Goal: Information Seeking & Learning: Check status

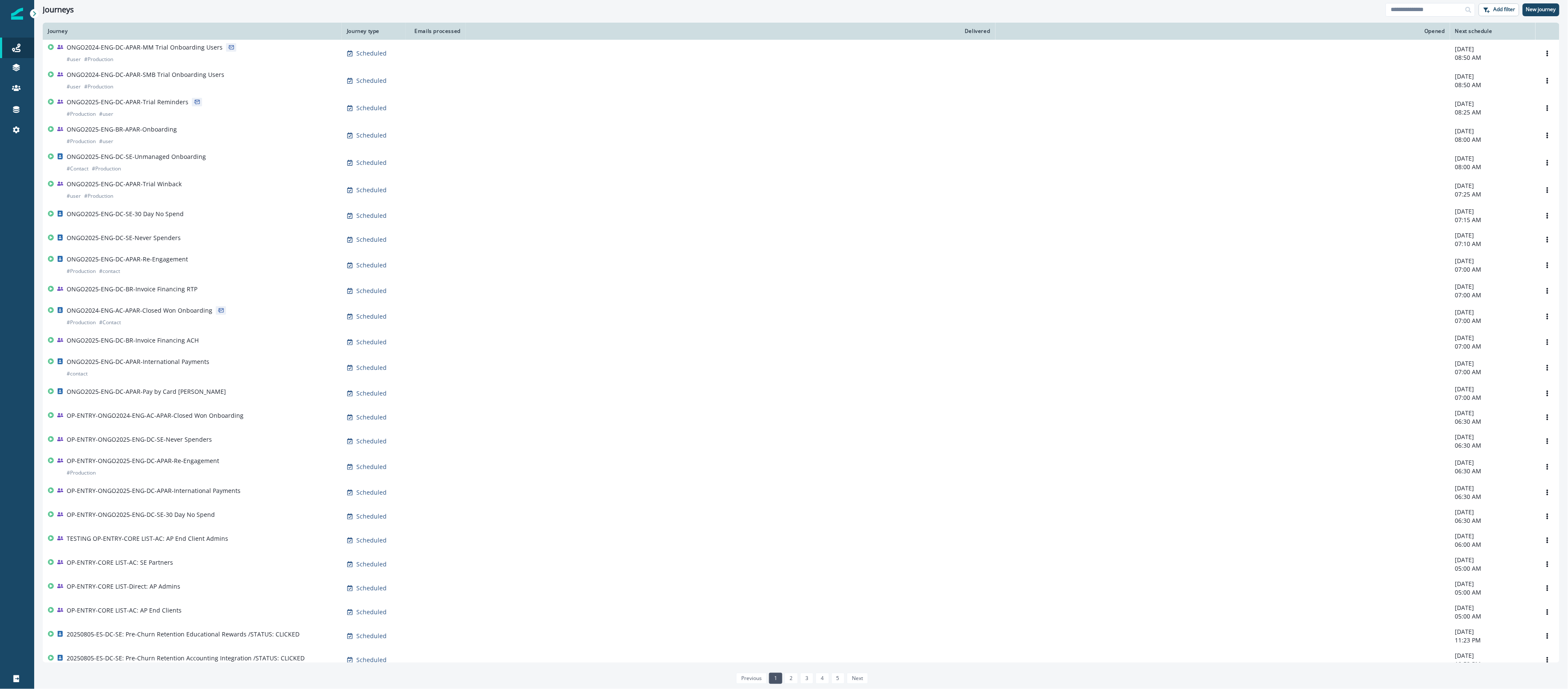
drag, startPoint x: 1099, startPoint y: 687, endPoint x: 1100, endPoint y: 738, distance: 51.0
click at [1100, 688] on html "A newer version of [DOMAIN_NAME] is available. Refresh your page to load the la…" at bounding box center [784, 344] width 1568 height 689
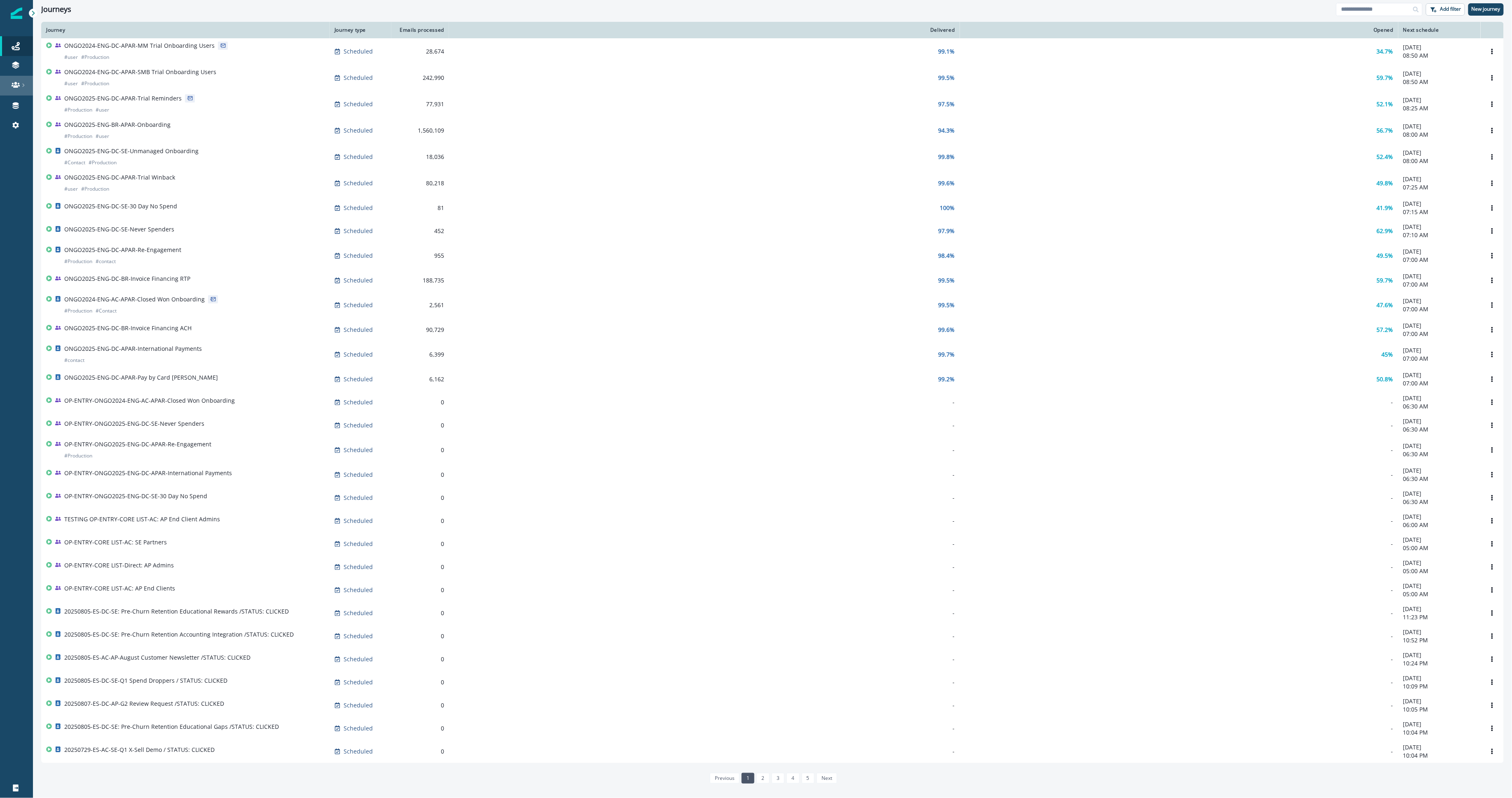
click at [12, 79] on link at bounding box center [16, 86] width 33 height 20
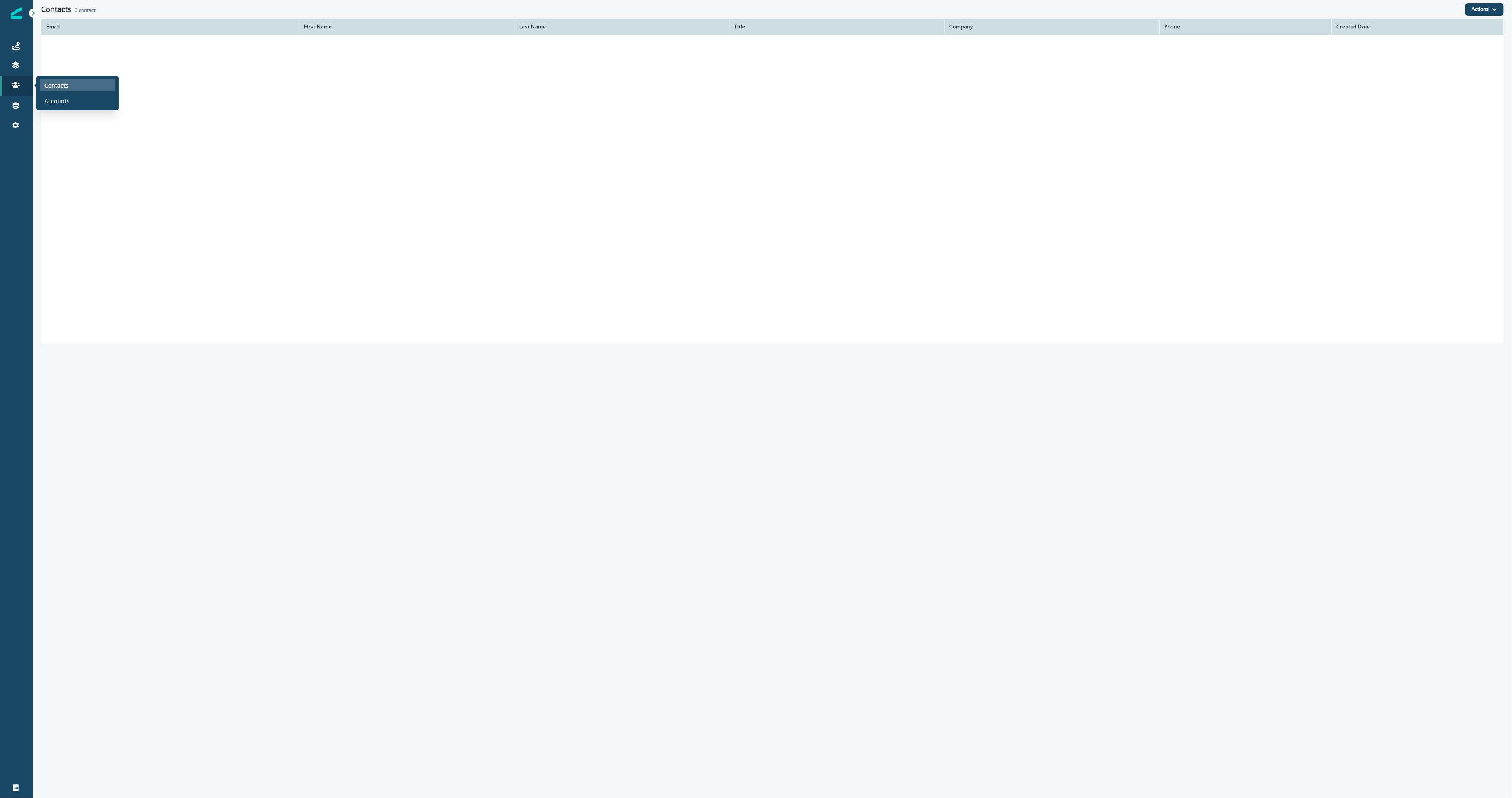
click at [45, 83] on p "Contacts" at bounding box center [56, 85] width 24 height 9
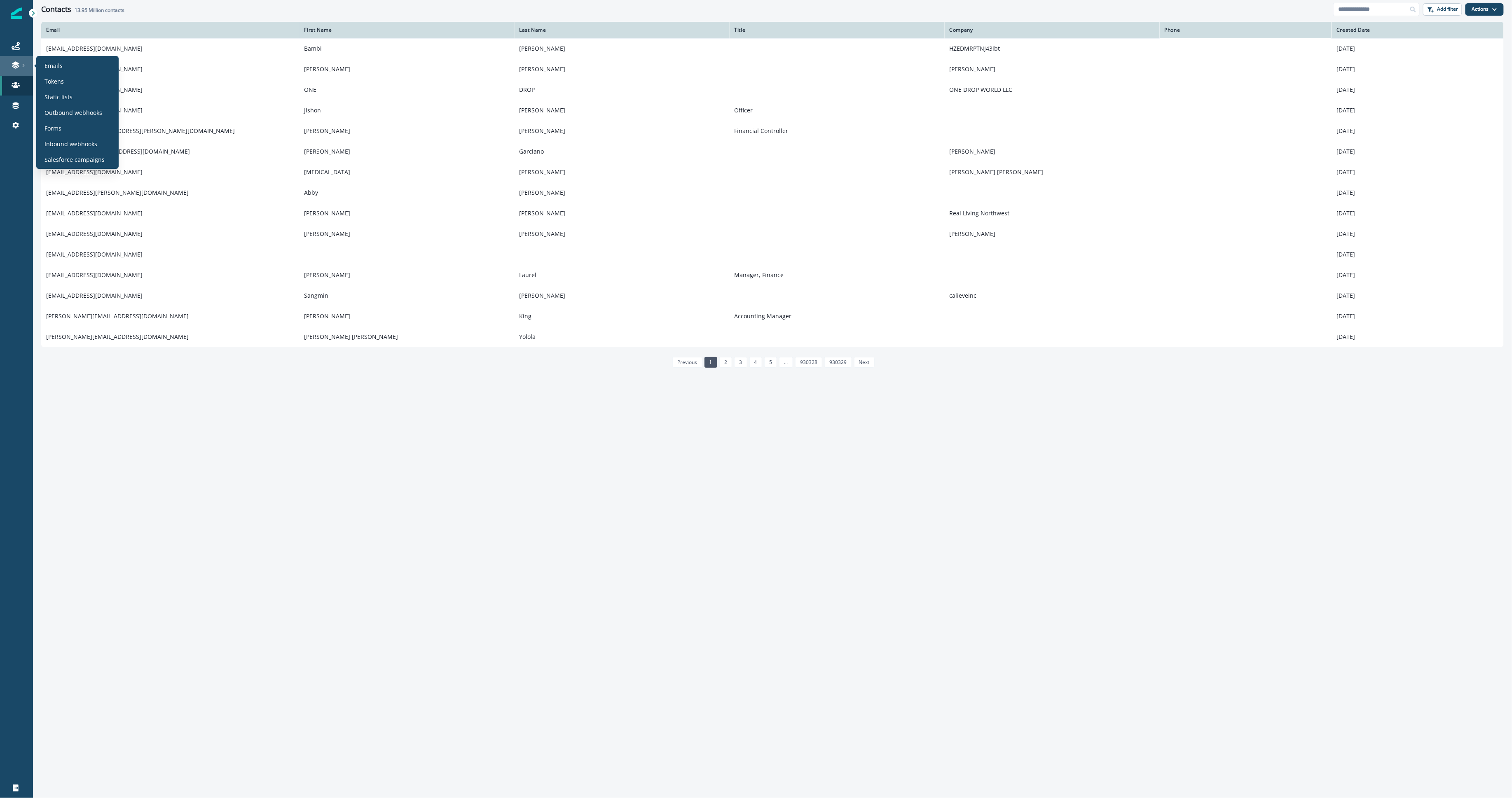
click at [15, 56] on link at bounding box center [16, 66] width 33 height 20
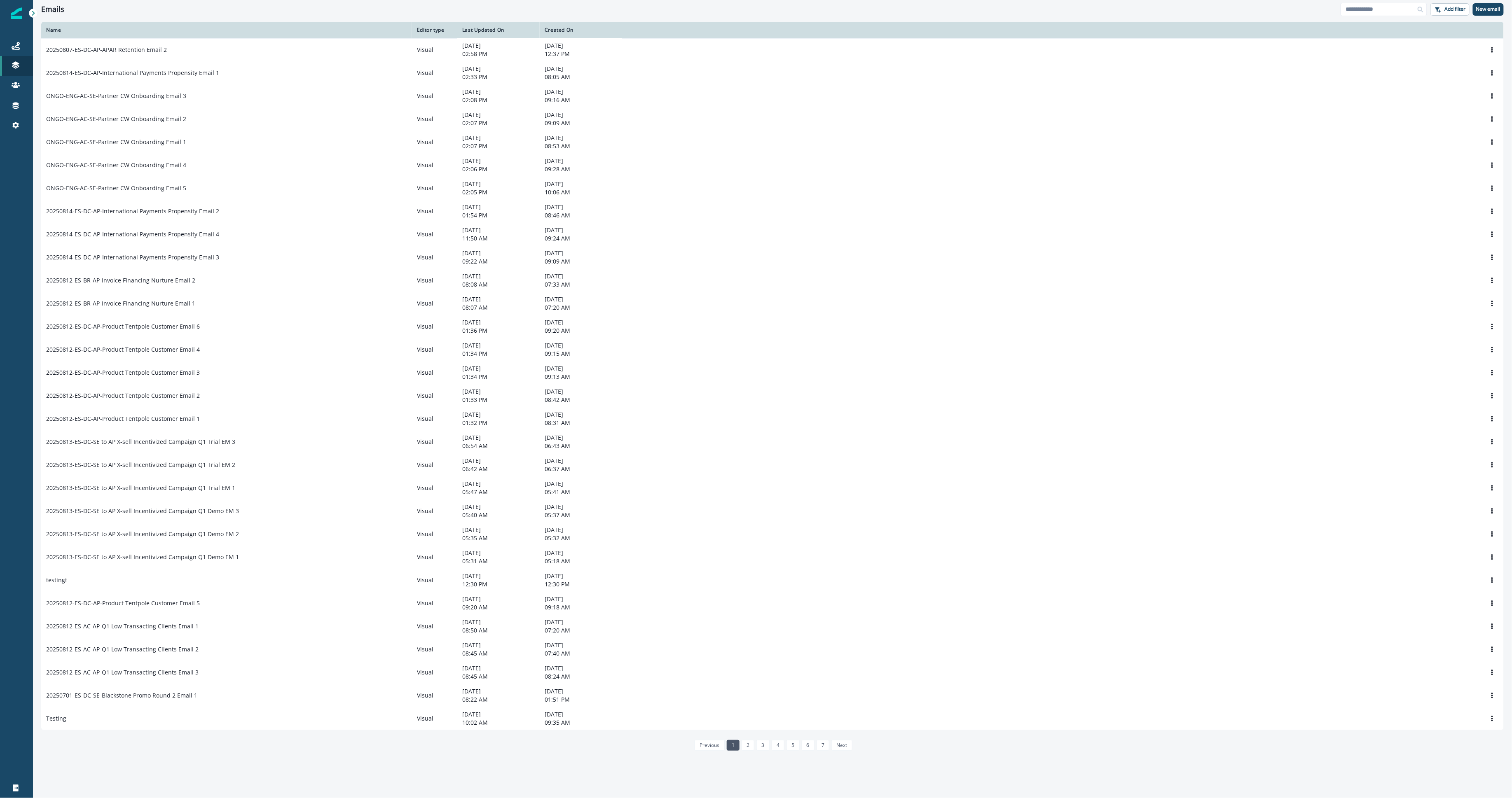
click at [1354, 3] on div "Add filter New email" at bounding box center [1422, 9] width 163 height 13
click at [1359, 11] on input at bounding box center [1383, 9] width 86 height 13
type input "*"
type input "***"
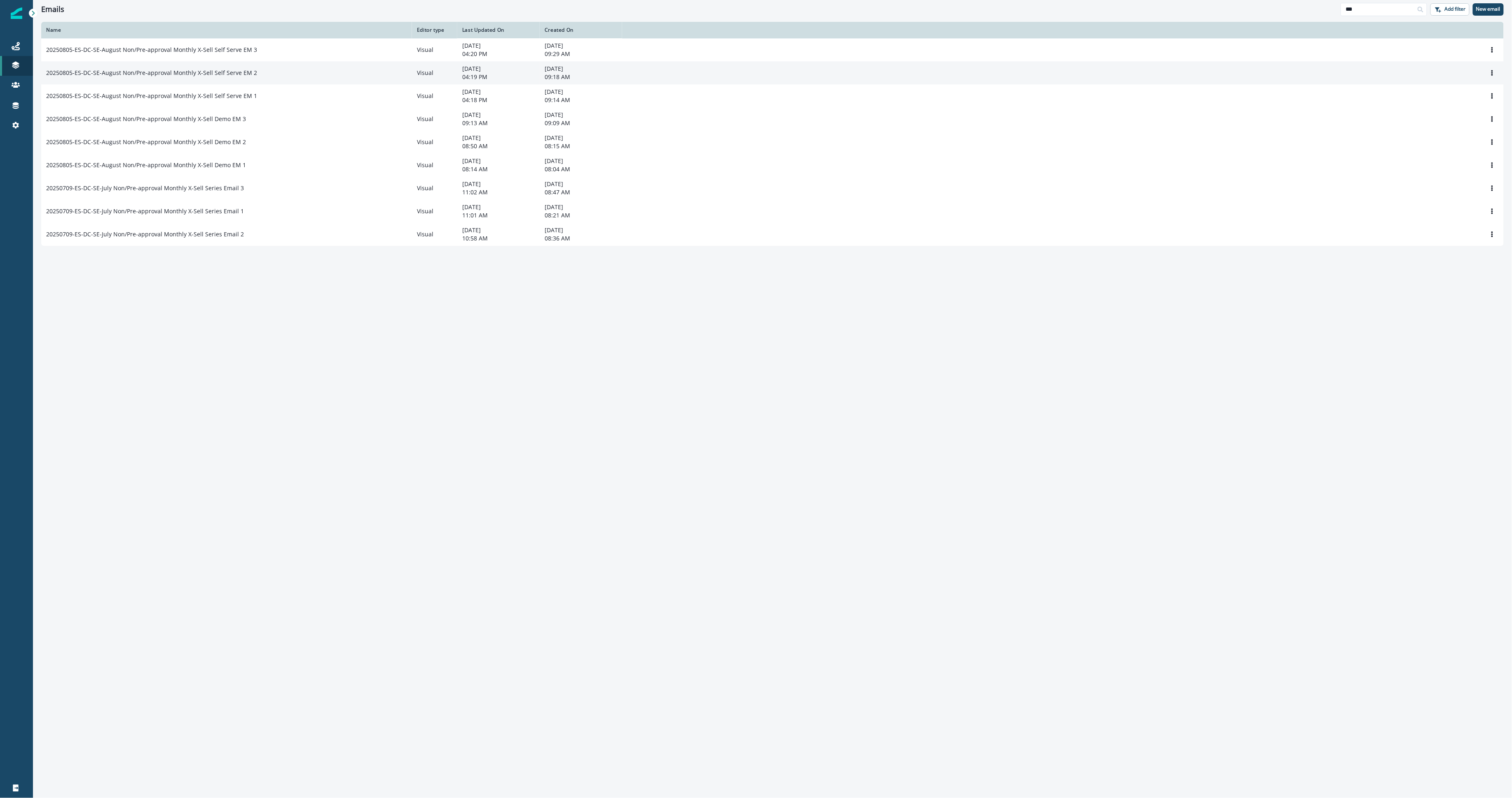
click at [75, 75] on p "20250805-ES-DC-SE-August Non/Pre-approval Monthly X-Sell Self Serve EM 2" at bounding box center [151, 73] width 211 height 8
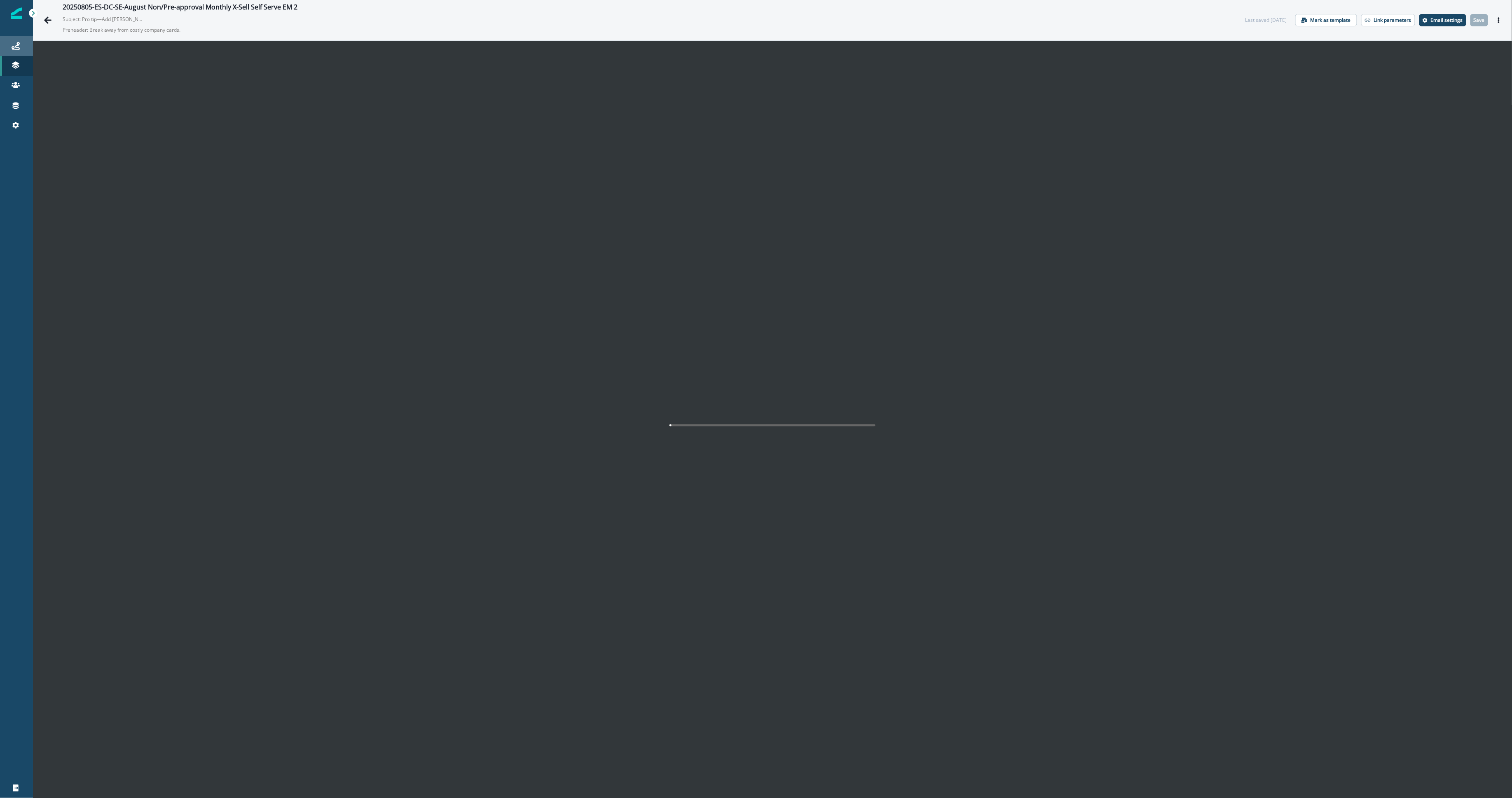
click at [25, 49] on div "Journeys" at bounding box center [16, 46] width 26 height 10
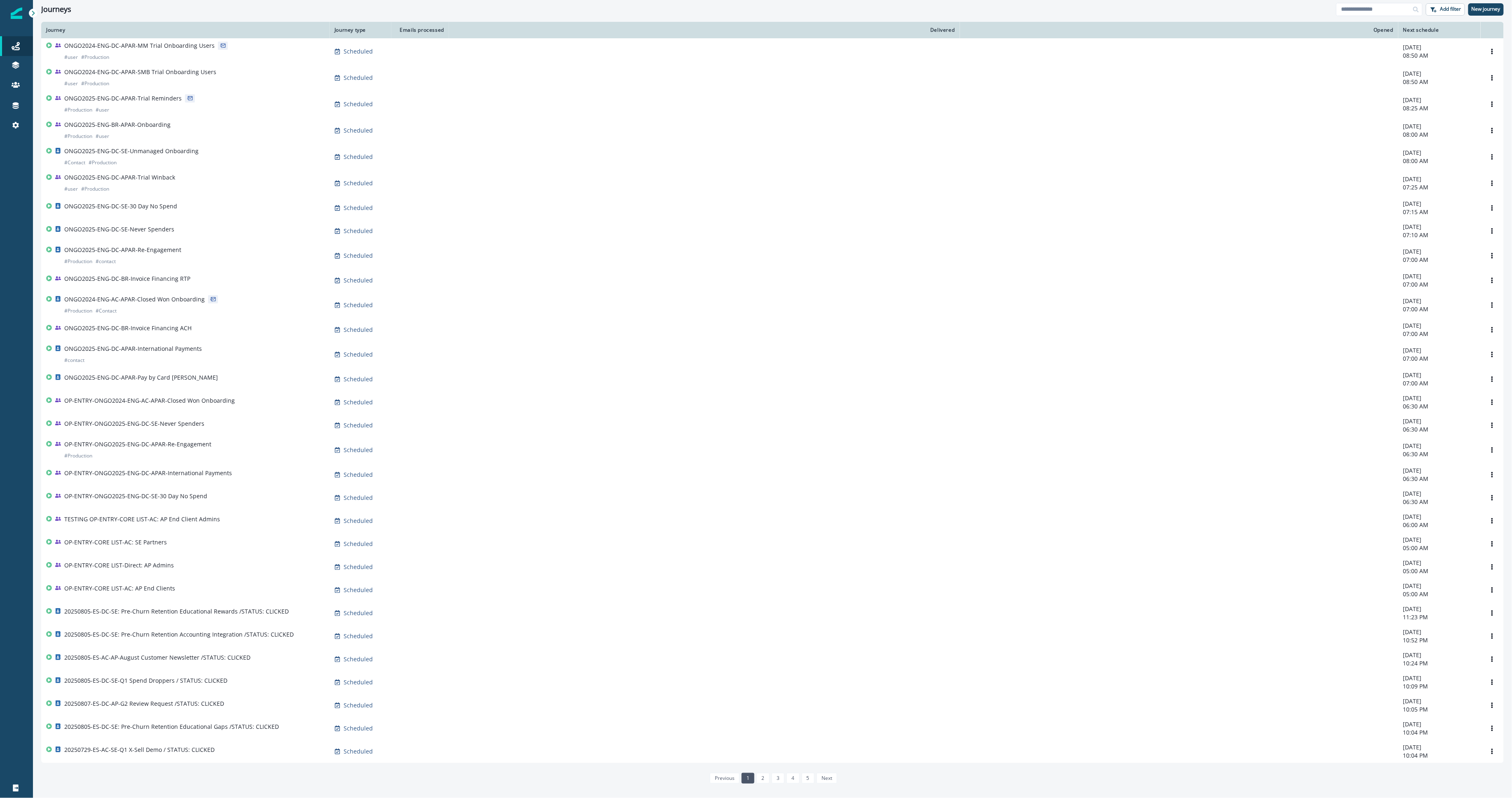
click at [1382, 19] on div "Clear" at bounding box center [772, 21] width 1479 height 4
click at [1371, 11] on input at bounding box center [1379, 9] width 86 height 13
type input "***"
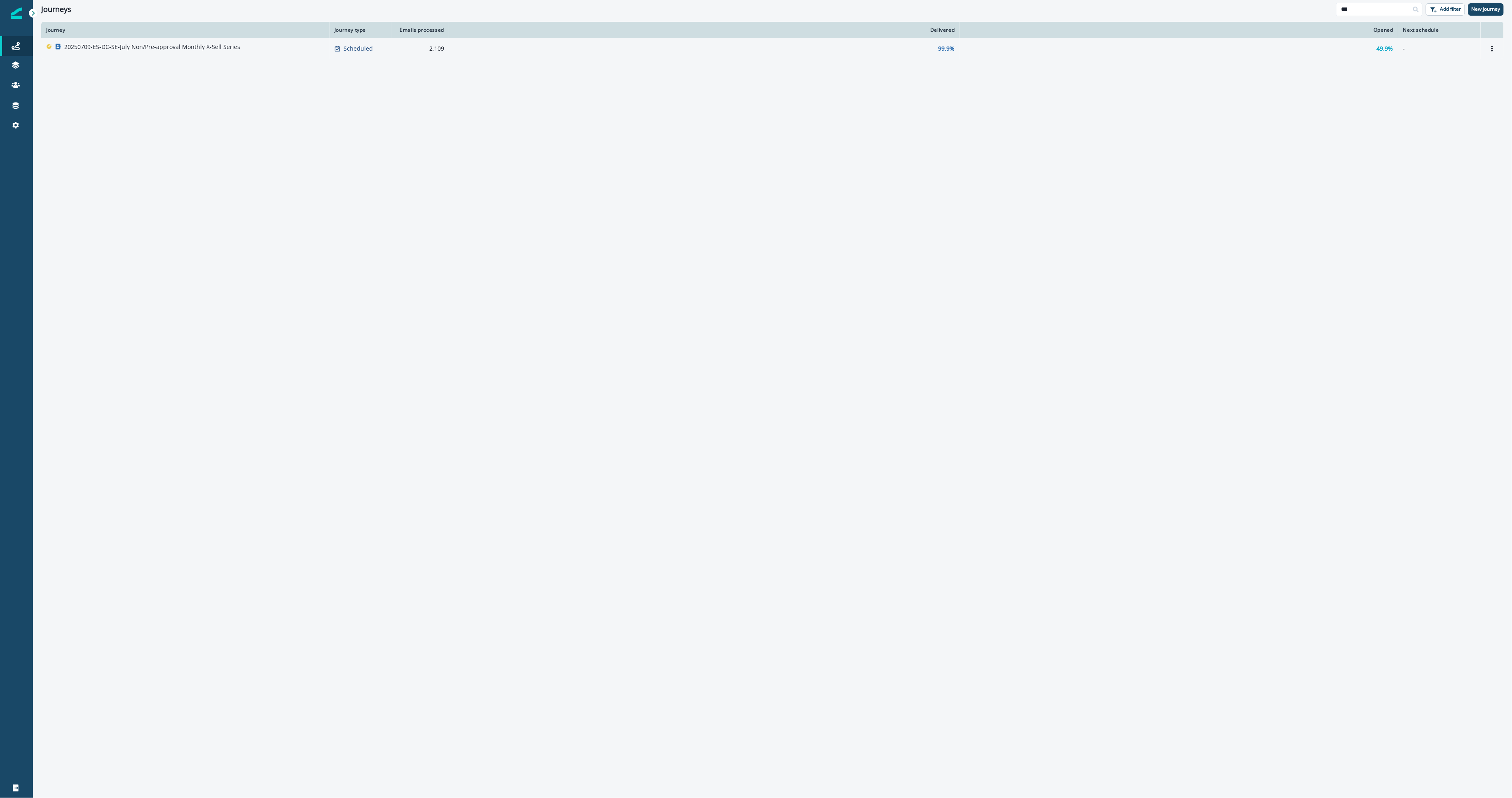
click at [319, 50] on div "20250709-ES-DC-SE-July Non/Pre-approval Monthly X-Sell Series" at bounding box center [185, 49] width 278 height 12
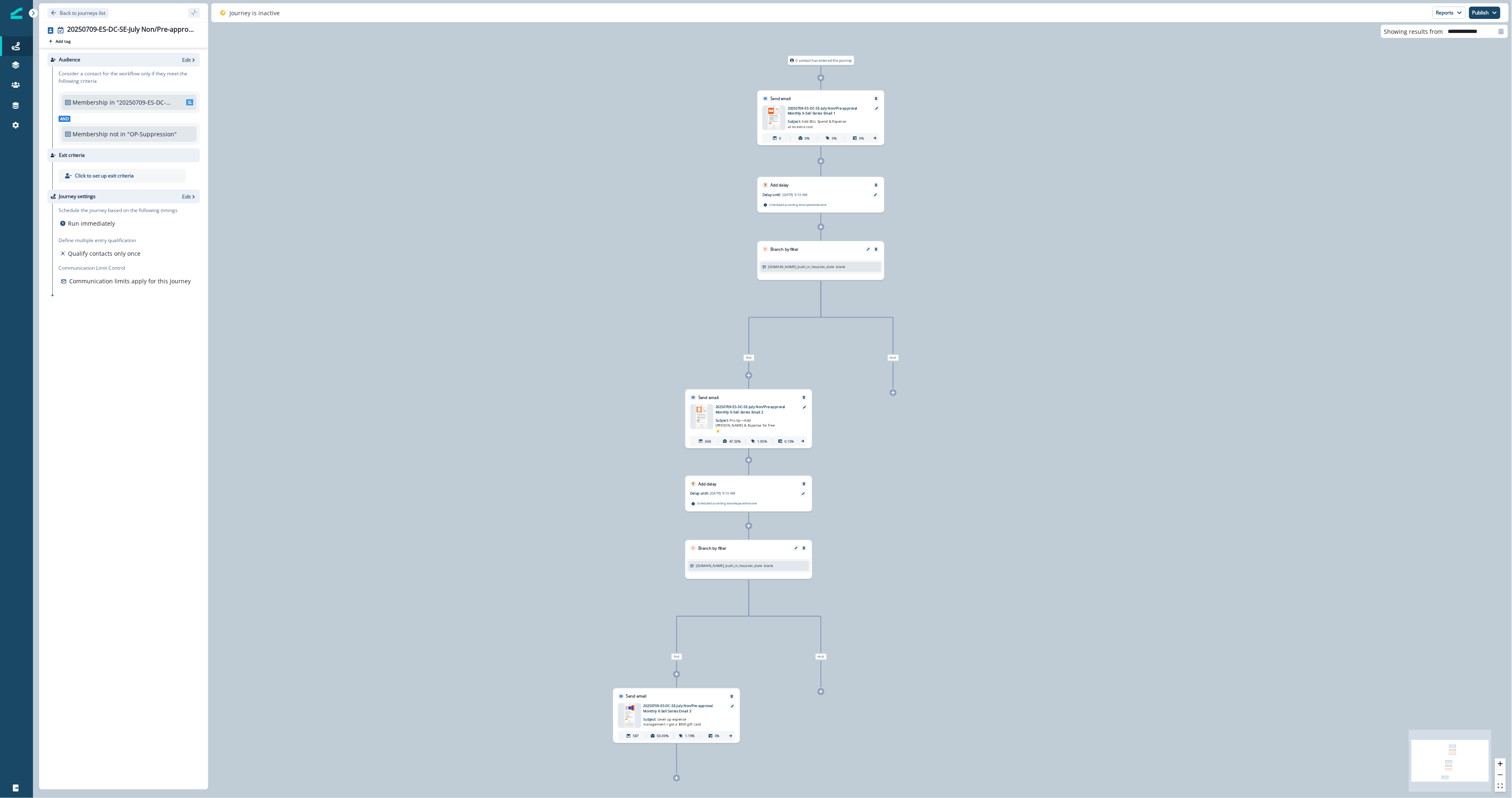
click at [710, 442] on div "Email asset changed, journey reports will be subject to change This asset has o…" at bounding box center [748, 424] width 126 height 48
click at [707, 437] on div "668" at bounding box center [704, 441] width 25 height 9
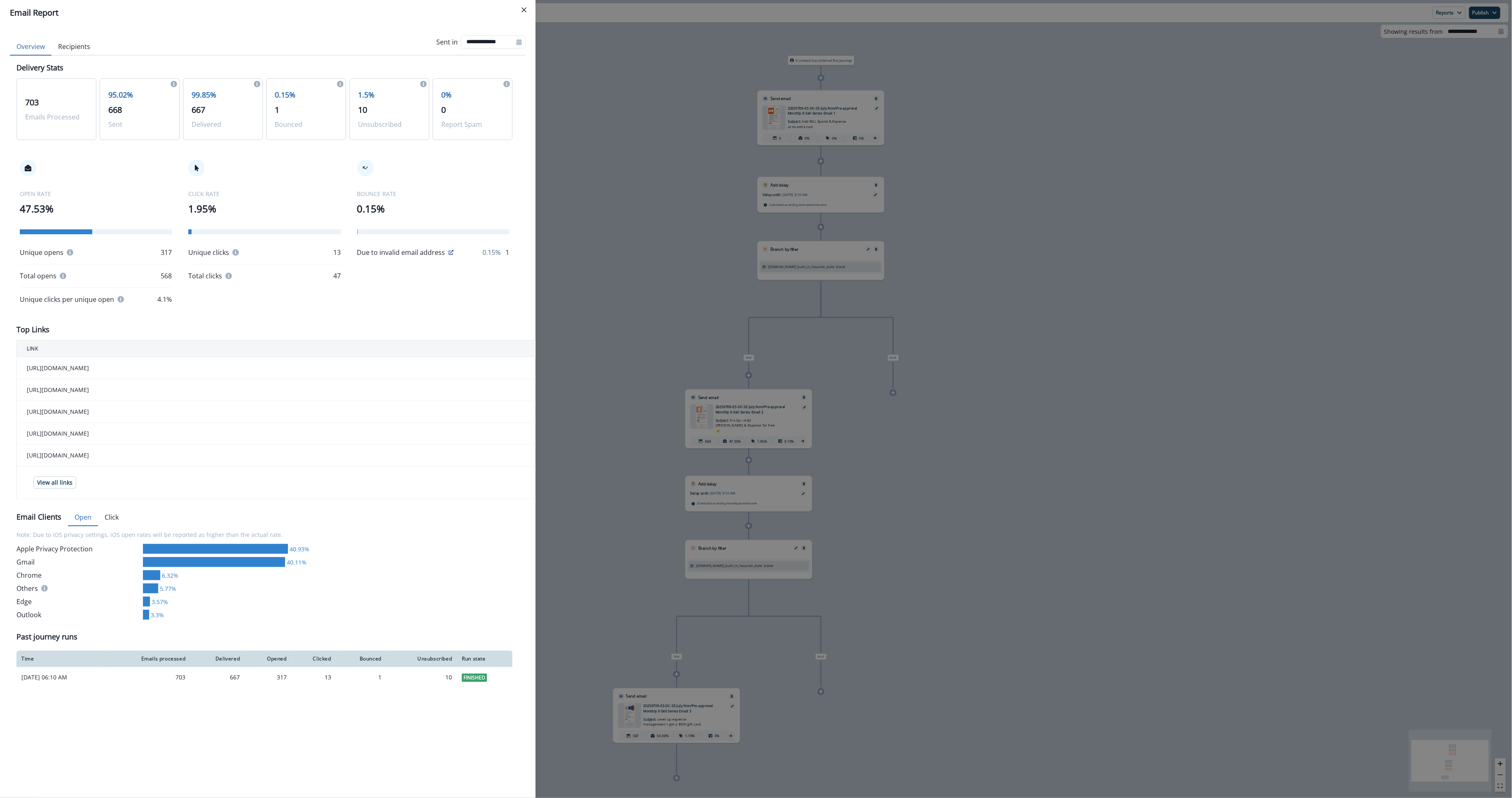
click at [589, 354] on div "**********" at bounding box center [756, 399] width 1512 height 798
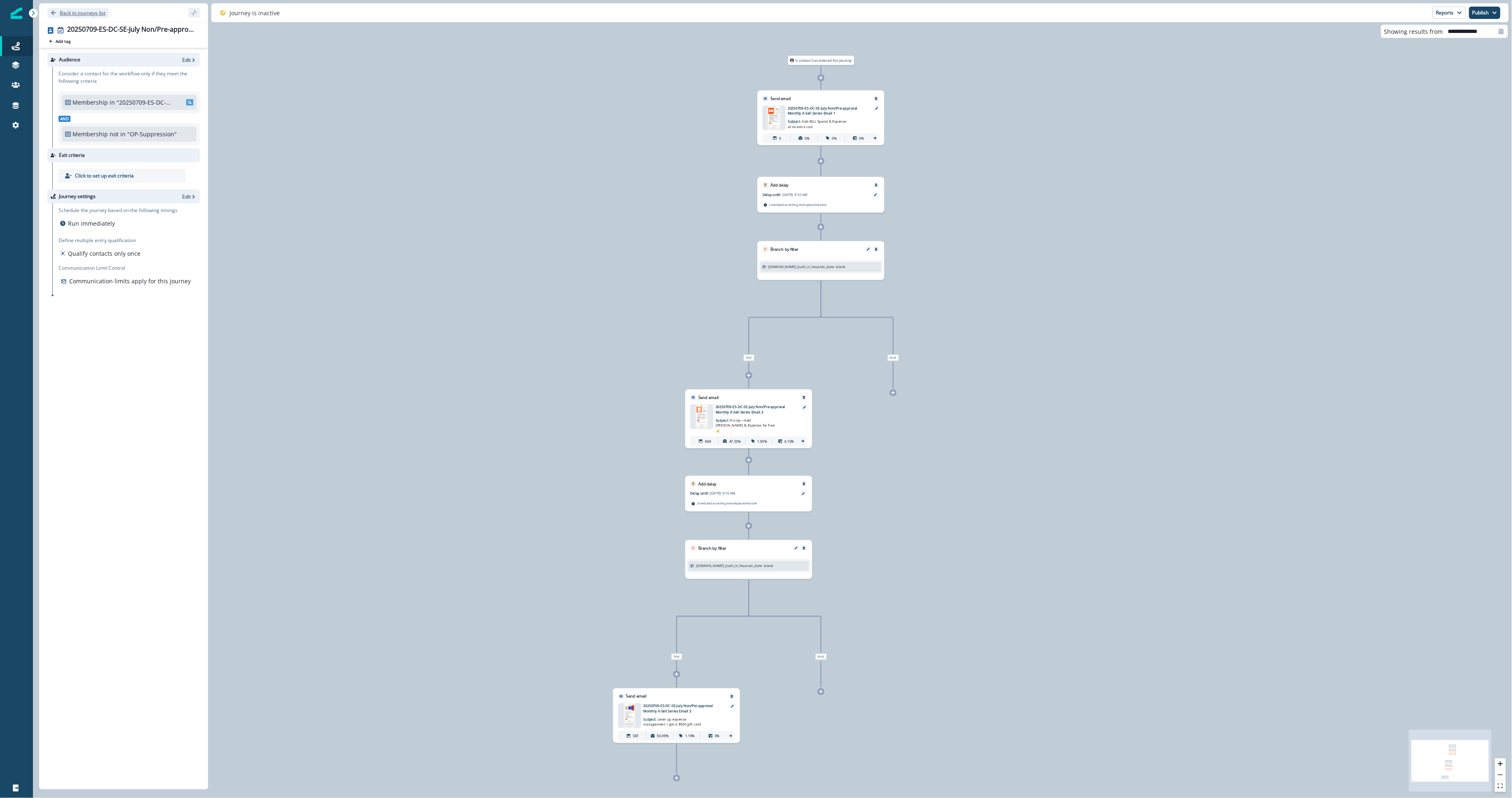
click at [70, 11] on p "Back to journeys list" at bounding box center [83, 13] width 46 height 7
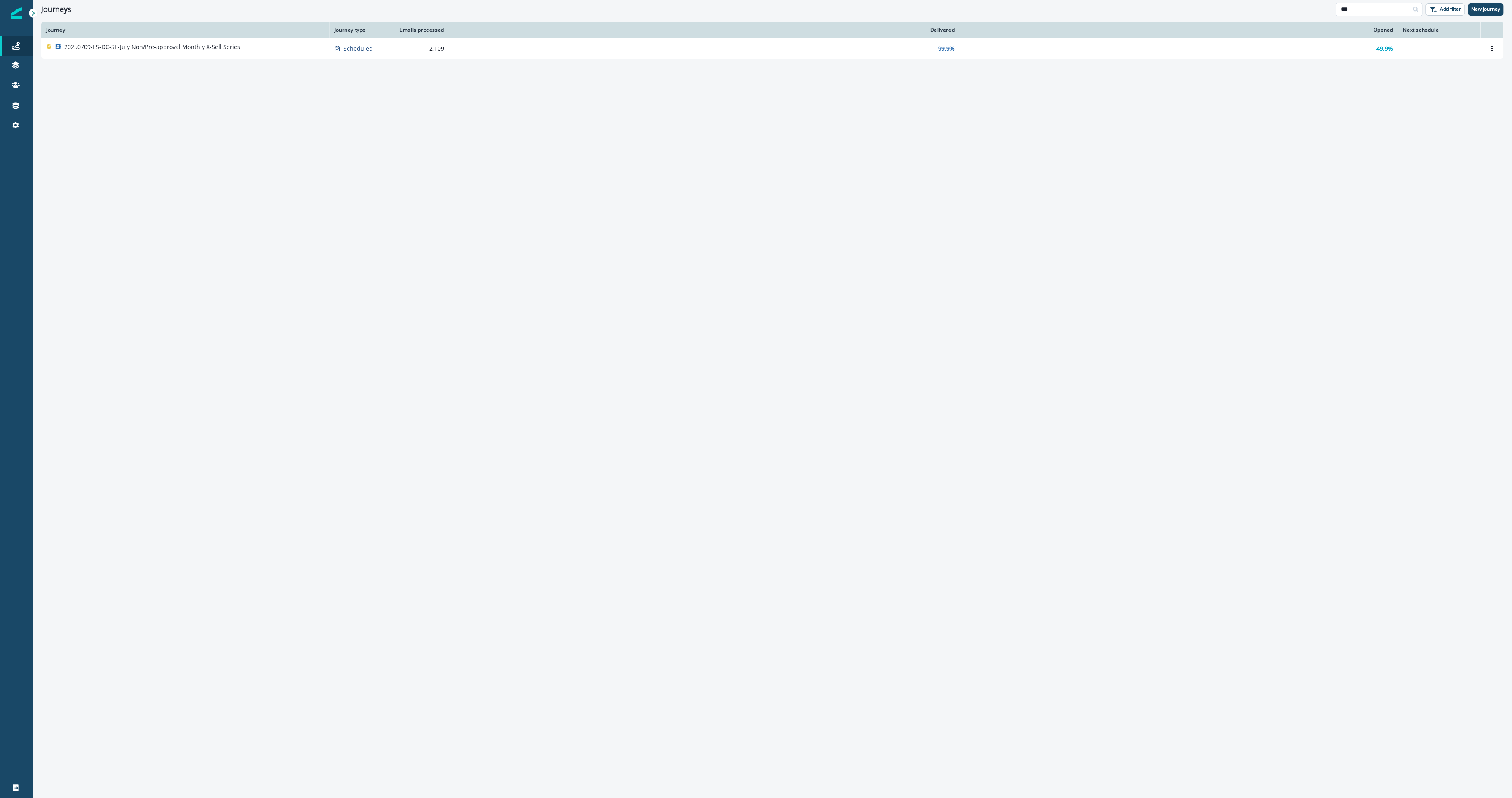
click at [1364, 15] on input "***" at bounding box center [1379, 9] width 86 height 13
type input "***"
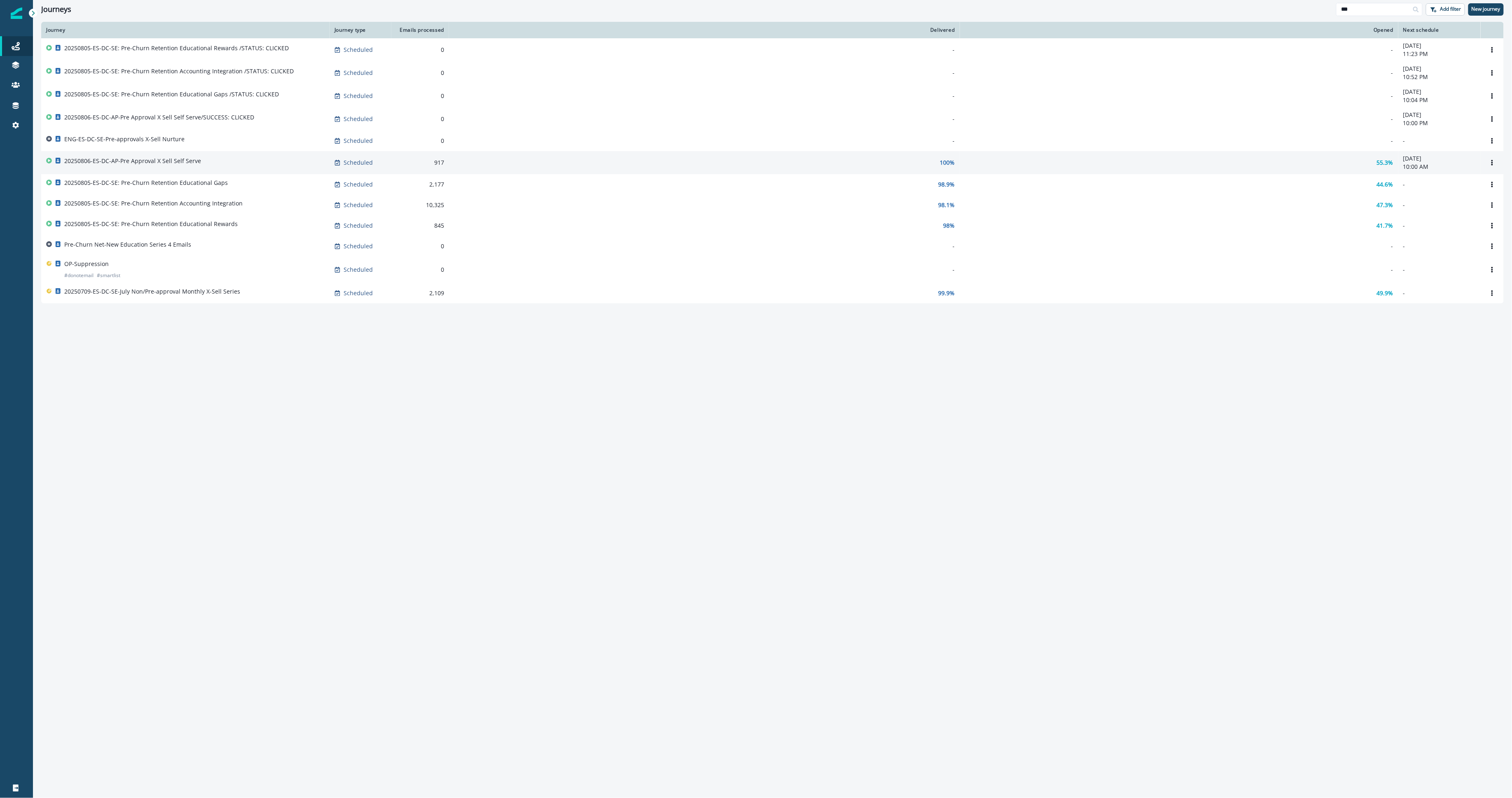
click at [261, 168] on div "20250806-ES-DC-AP-Pre Approval X Sell Self Serve" at bounding box center [185, 163] width 278 height 12
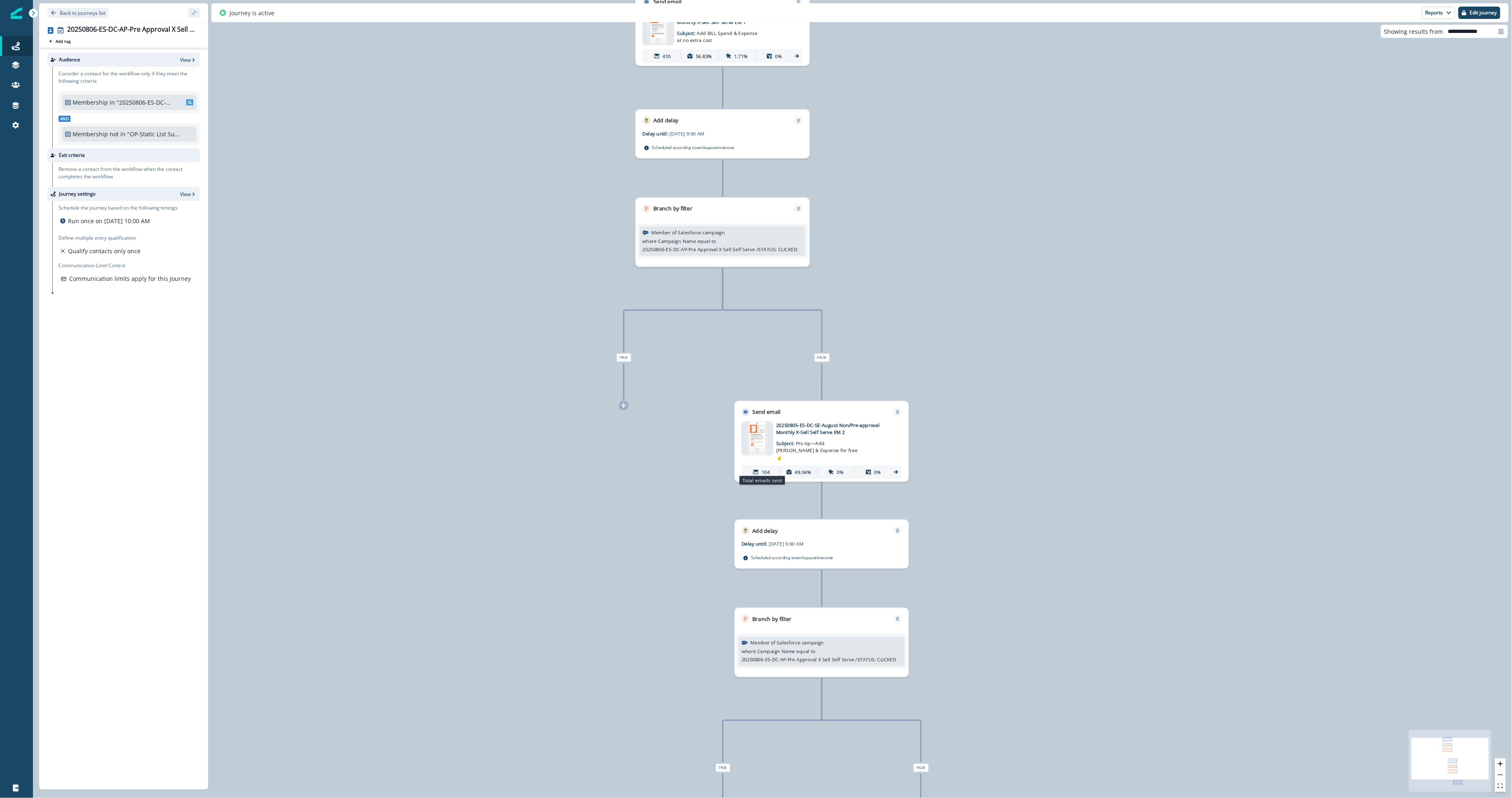
click at [760, 466] on div "104" at bounding box center [761, 472] width 34 height 12
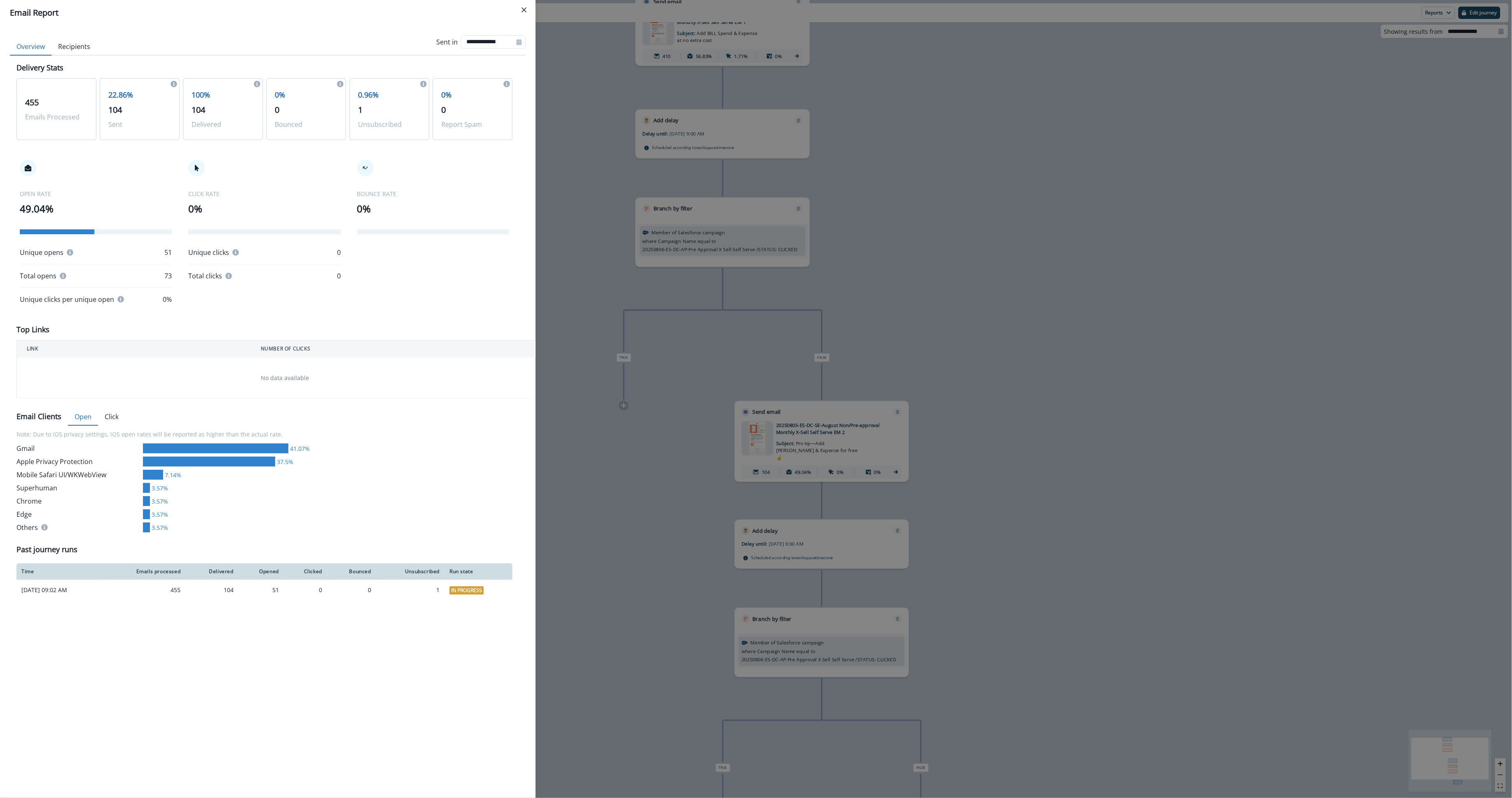
click at [106, 80] on div "22.86% 104 Sent" at bounding box center [140, 109] width 80 height 62
click at [71, 45] on button "Recipients" at bounding box center [74, 46] width 45 height 17
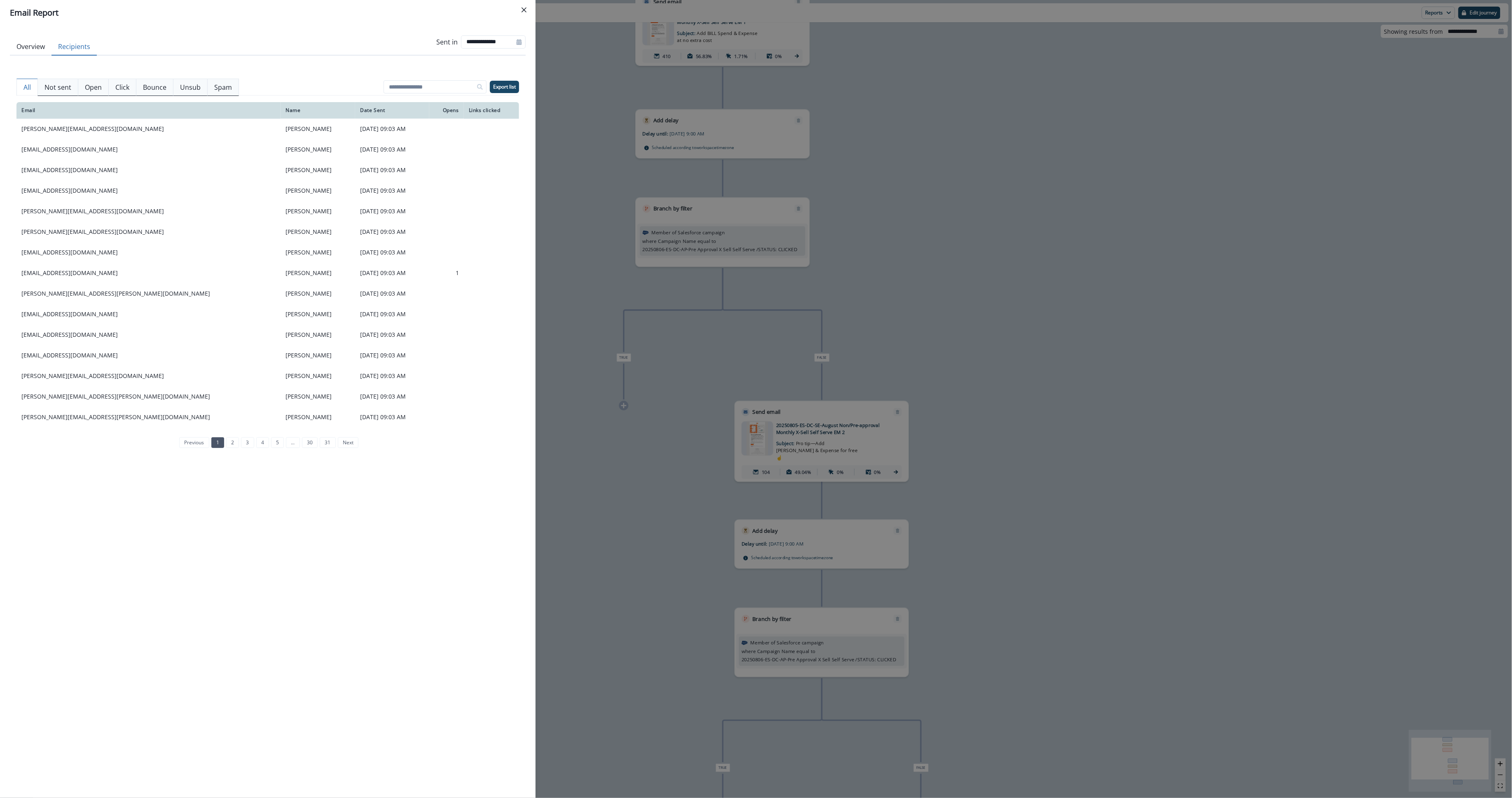
click at [65, 79] on button "Not sent" at bounding box center [58, 87] width 41 height 17
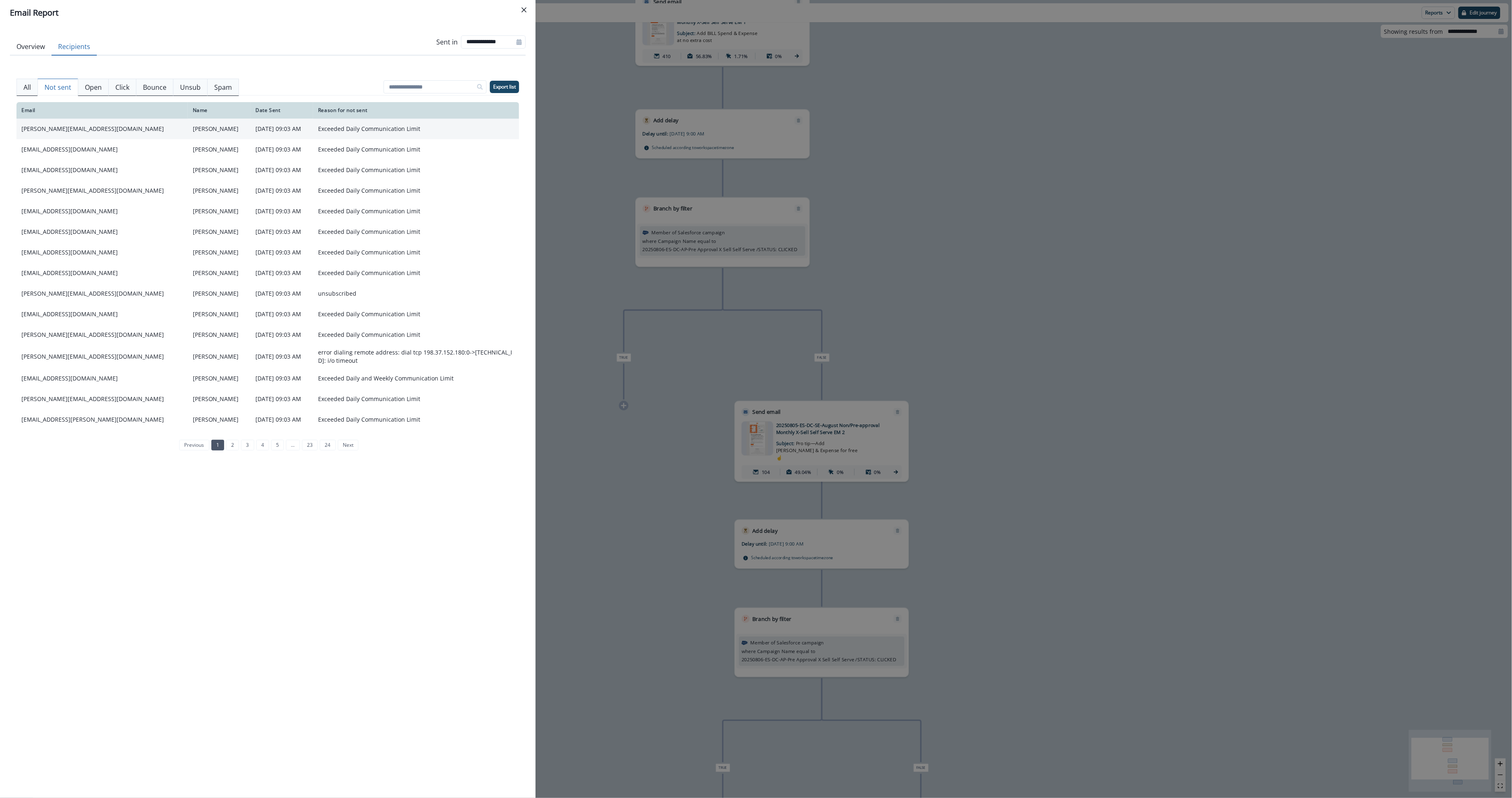
click at [73, 127] on td "[PERSON_NAME][EMAIL_ADDRESS][DOMAIN_NAME]" at bounding box center [102, 129] width 171 height 21
copy td "[PERSON_NAME][EMAIL_ADDRESS][DOMAIN_NAME]"
click at [949, 266] on div "**********" at bounding box center [756, 399] width 1512 height 798
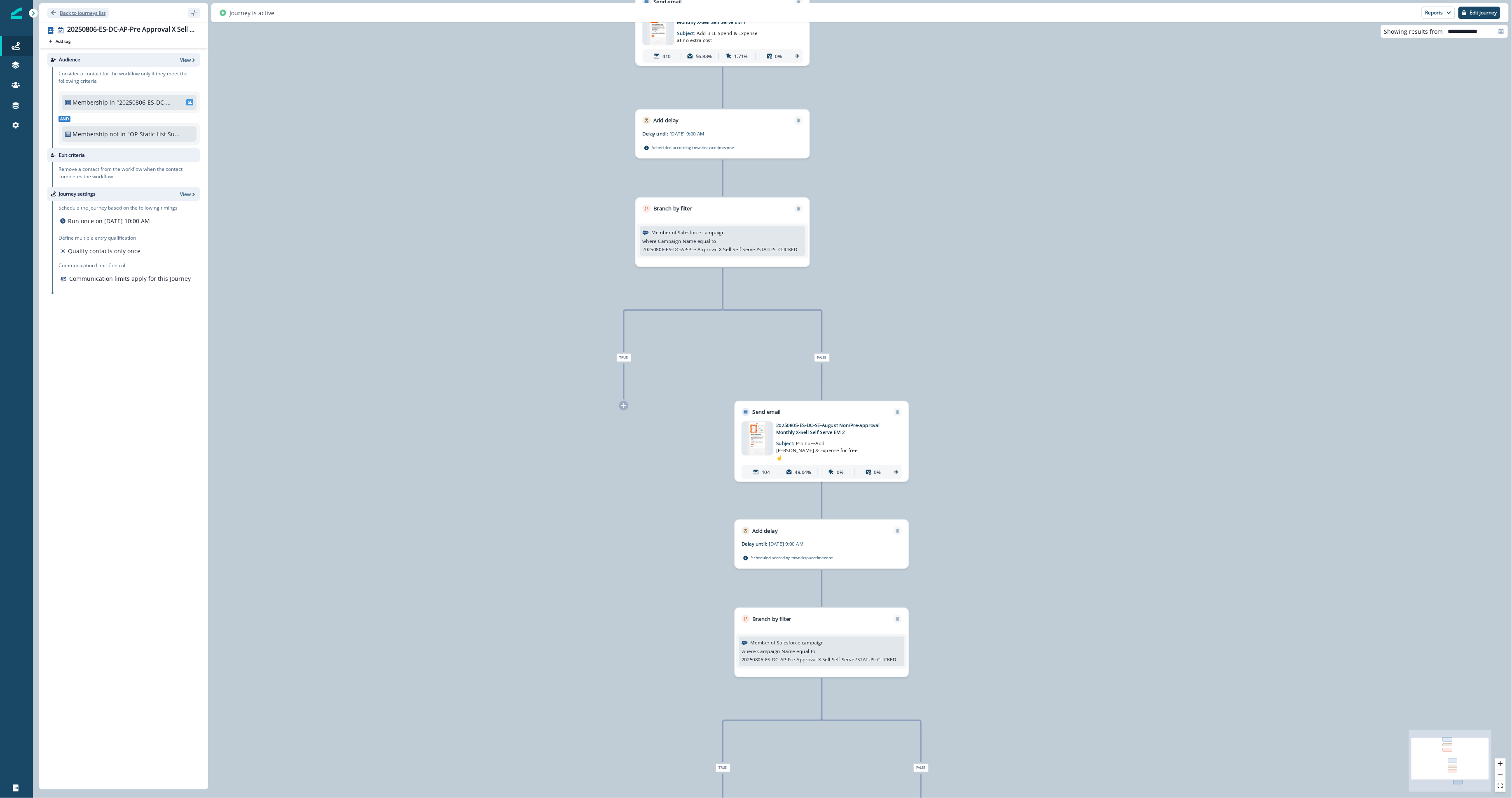
click at [78, 15] on p "Back to journeys list" at bounding box center [83, 13] width 46 height 7
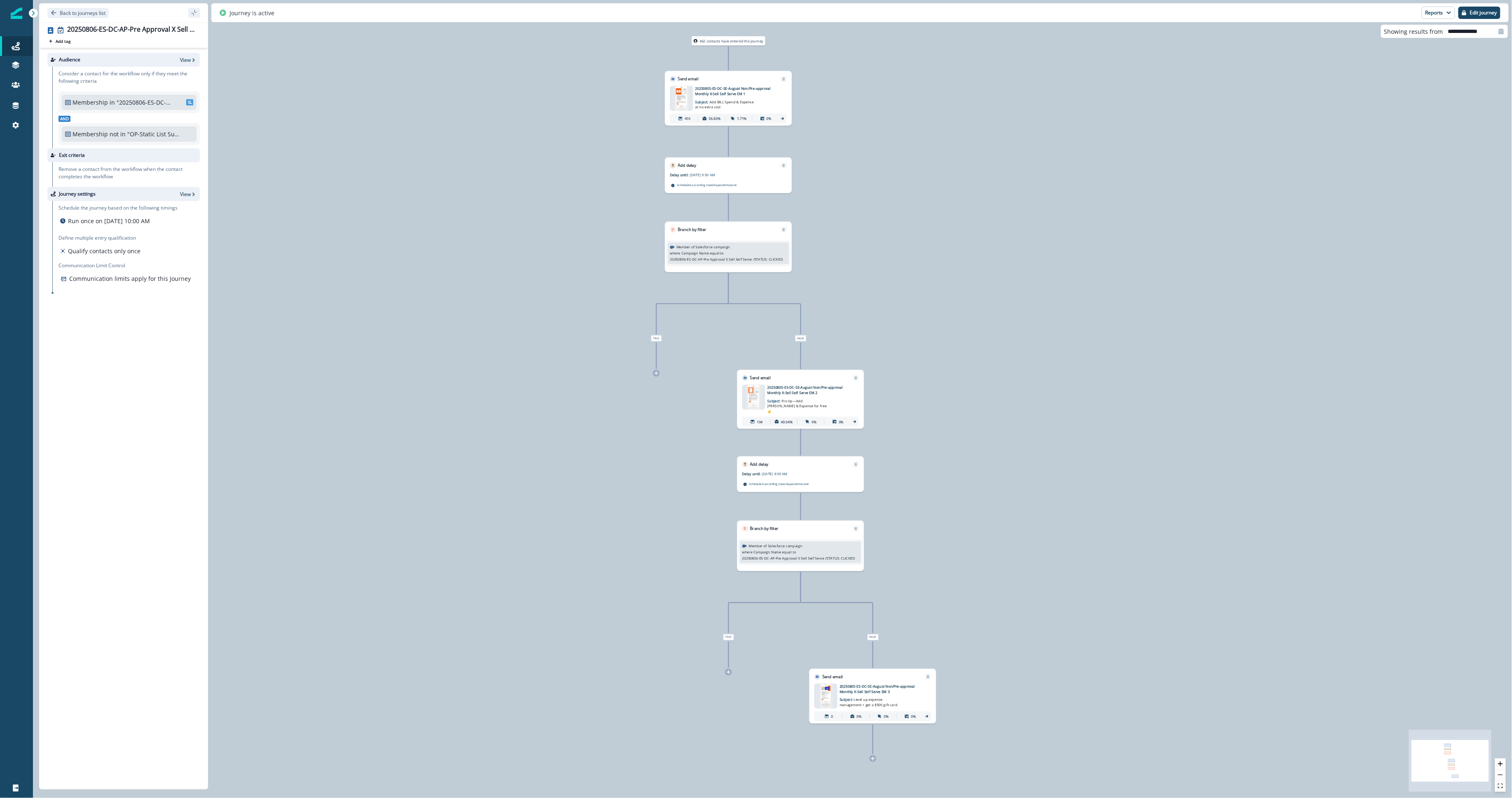
click at [183, 99] on div ""20250806-ES-DC-AP-Pre Approval X Sell Self Serve" SL" at bounding box center [155, 102] width 77 height 9
click at [187, 101] on span "SL" at bounding box center [190, 102] width 8 height 6
click at [187, 66] on div "Audience View" at bounding box center [124, 60] width 153 height 14
click at [187, 59] on p "View" at bounding box center [185, 60] width 11 height 7
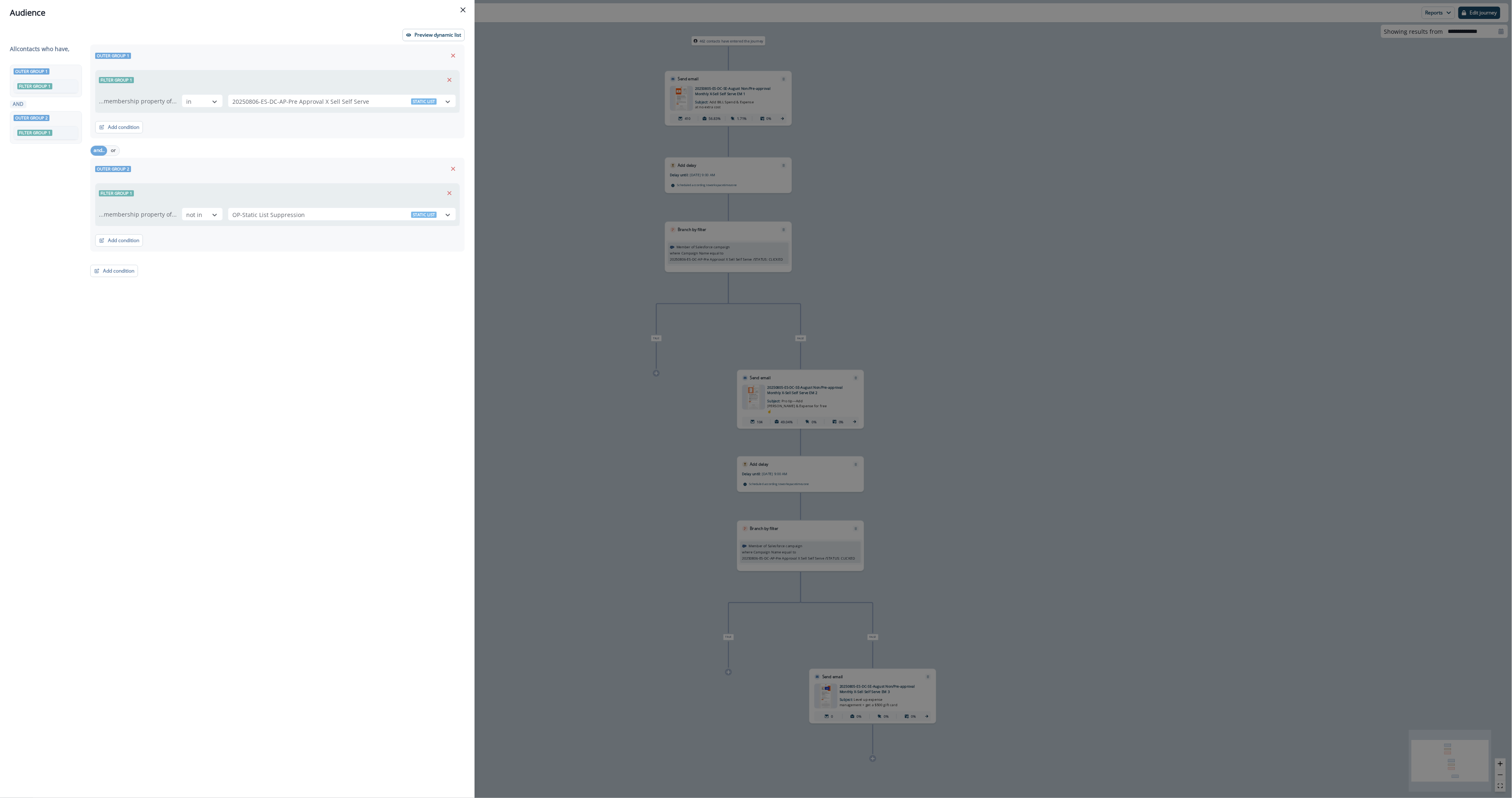
click at [570, 144] on div "Audience Preview dynamic list All contact s who have, Outer group 1 Filter grou…" at bounding box center [756, 399] width 1512 height 798
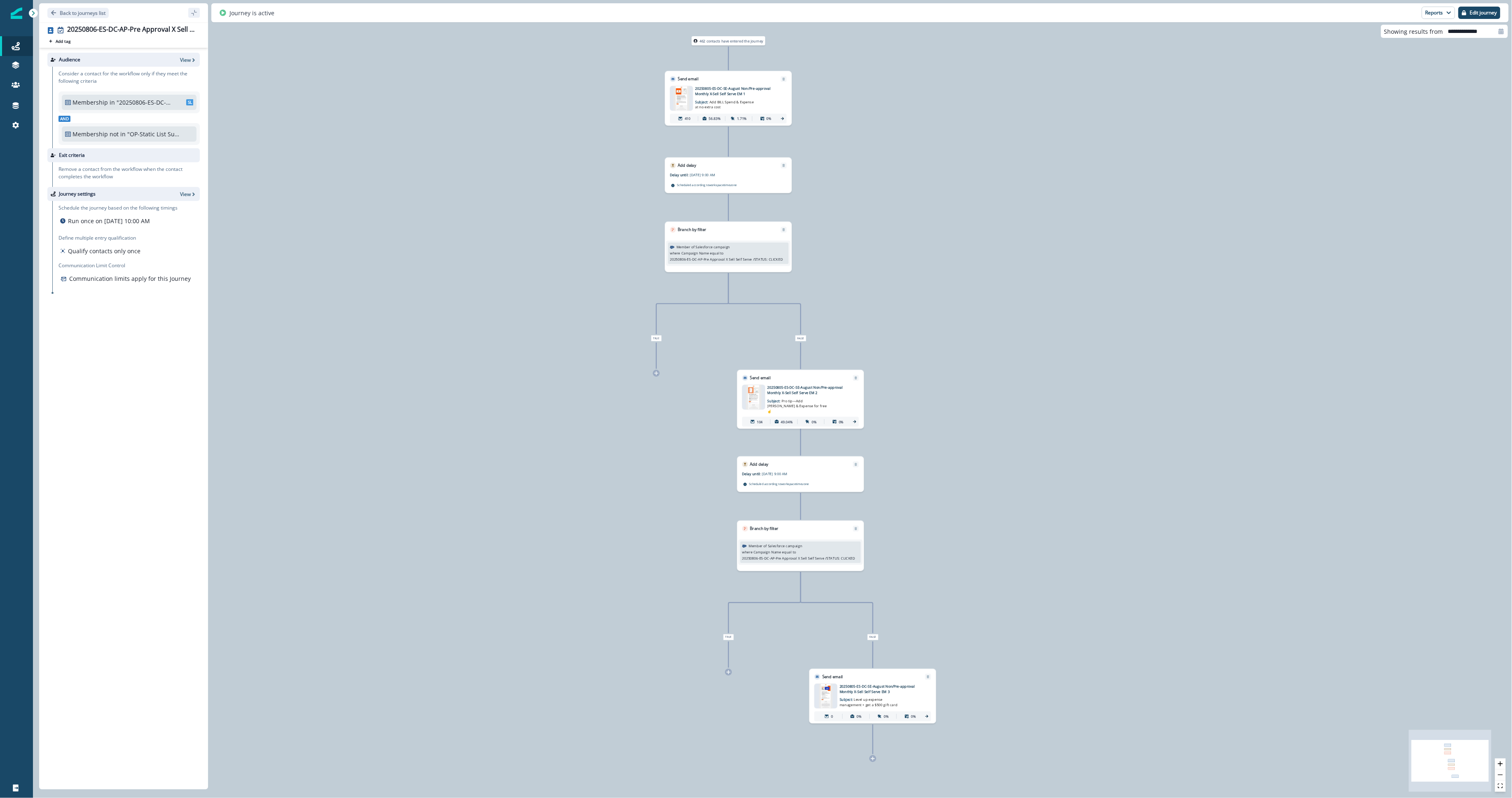
click at [680, 113] on div "20250805-ES-DC-SE-August Non/Pre-approval Monthly X-Sell Self Serve EM 1 Subjec…" at bounding box center [728, 105] width 117 height 38
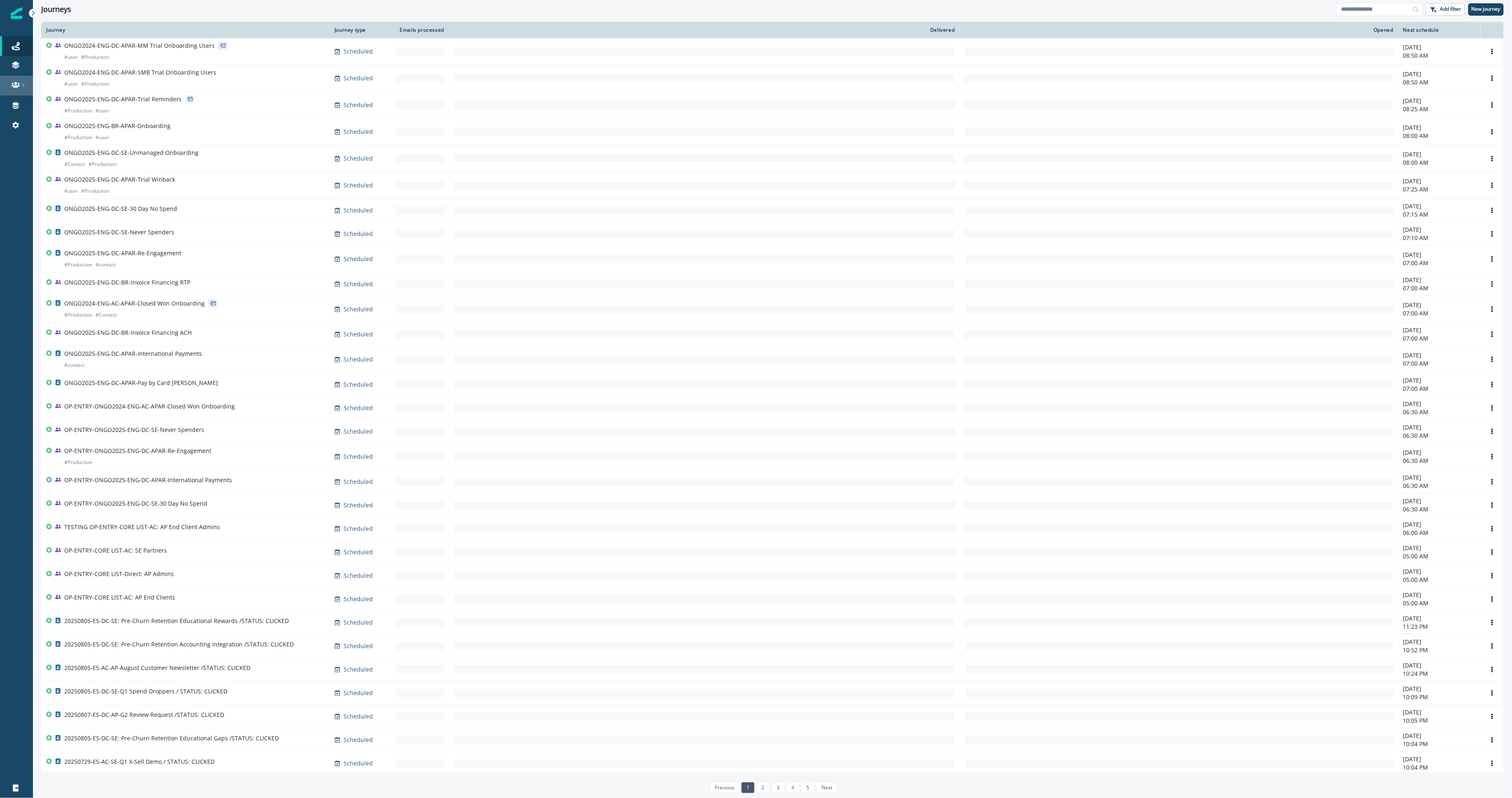
click at [11, 81] on div at bounding box center [16, 85] width 26 height 8
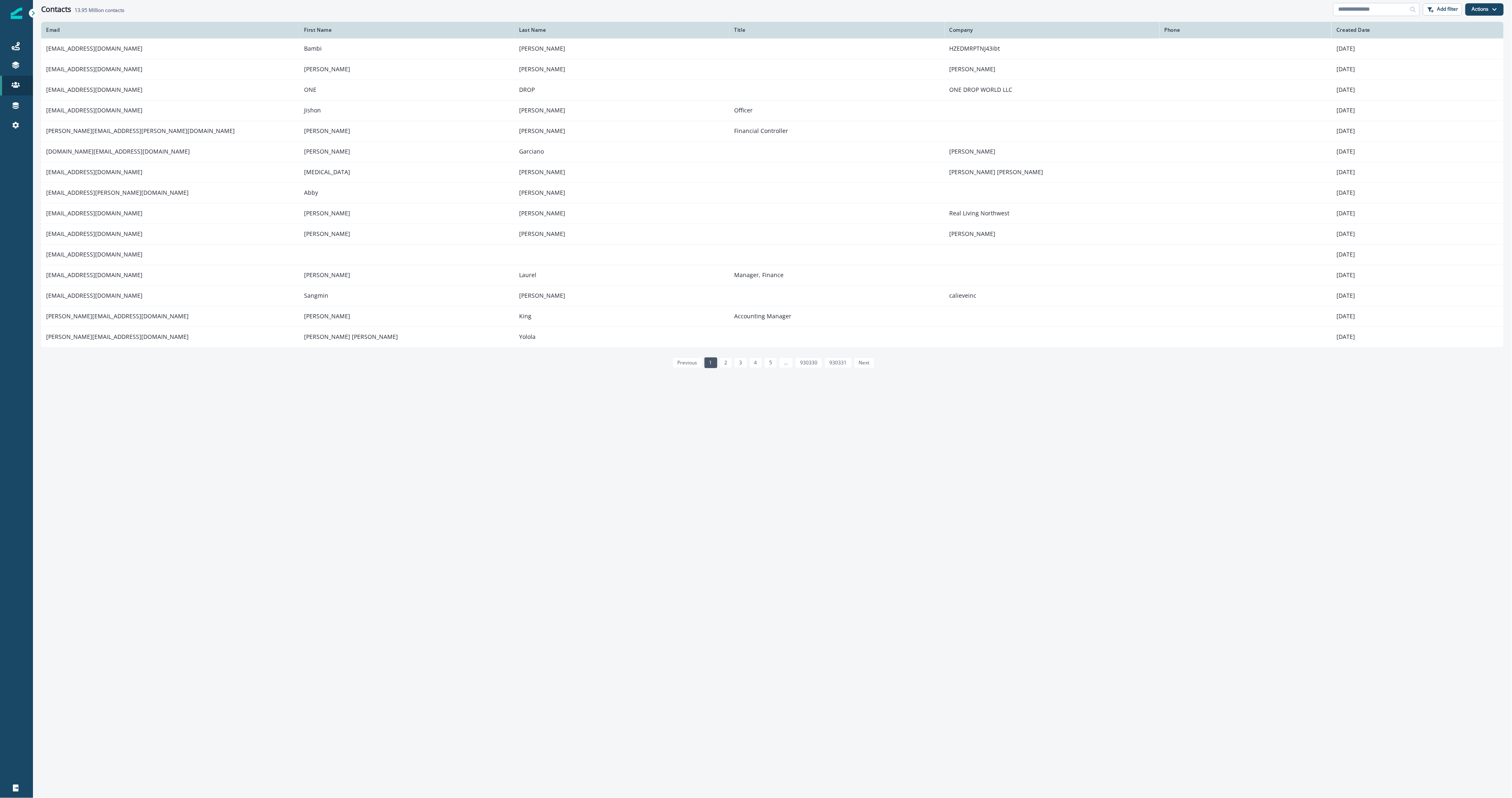
click at [1371, 11] on input at bounding box center [1376, 9] width 86 height 13
paste input "**********"
type input "**********"
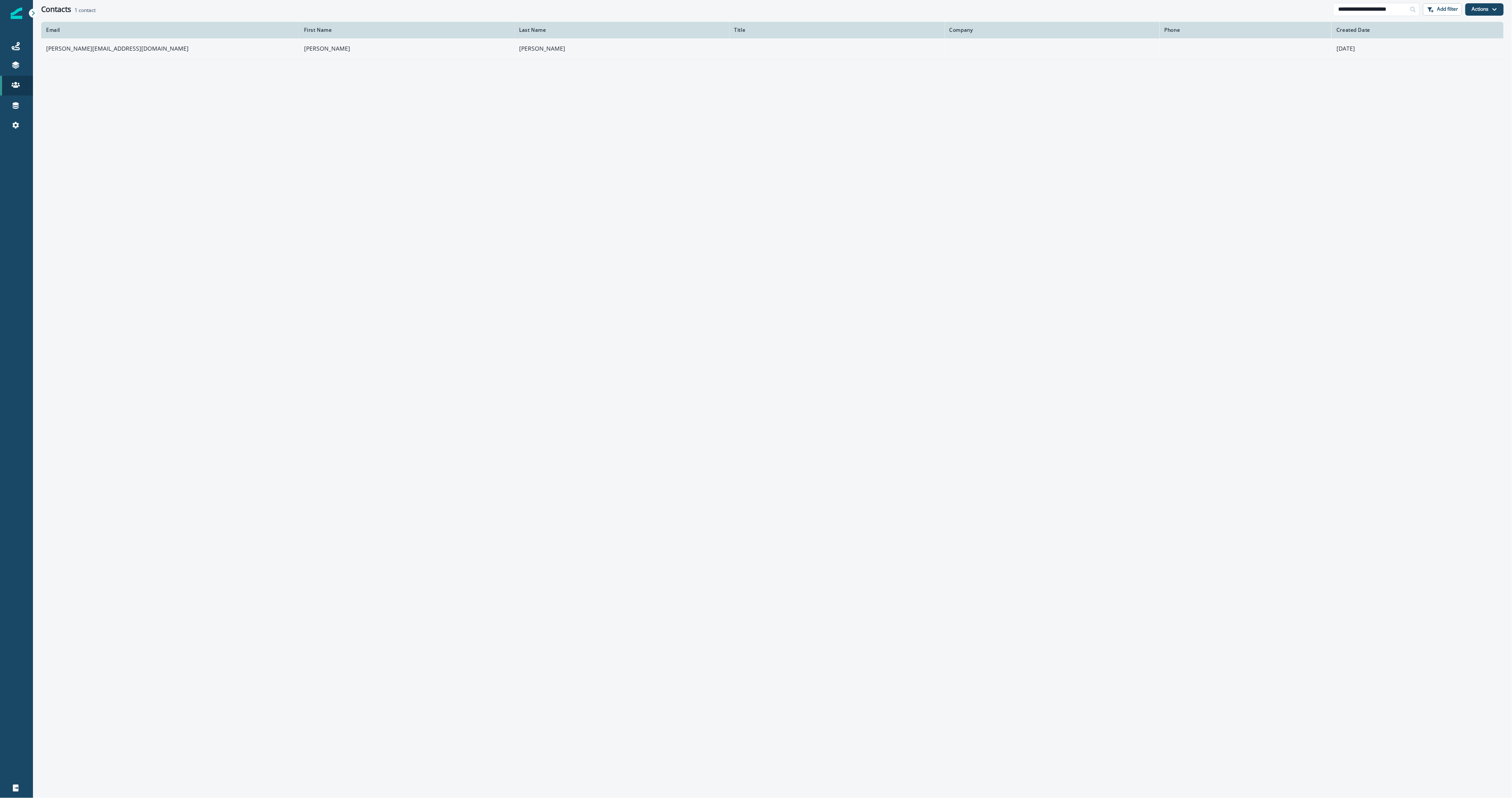
click at [117, 52] on td "[PERSON_NAME][EMAIL_ADDRESS][DOMAIN_NAME]" at bounding box center [170, 48] width 258 height 21
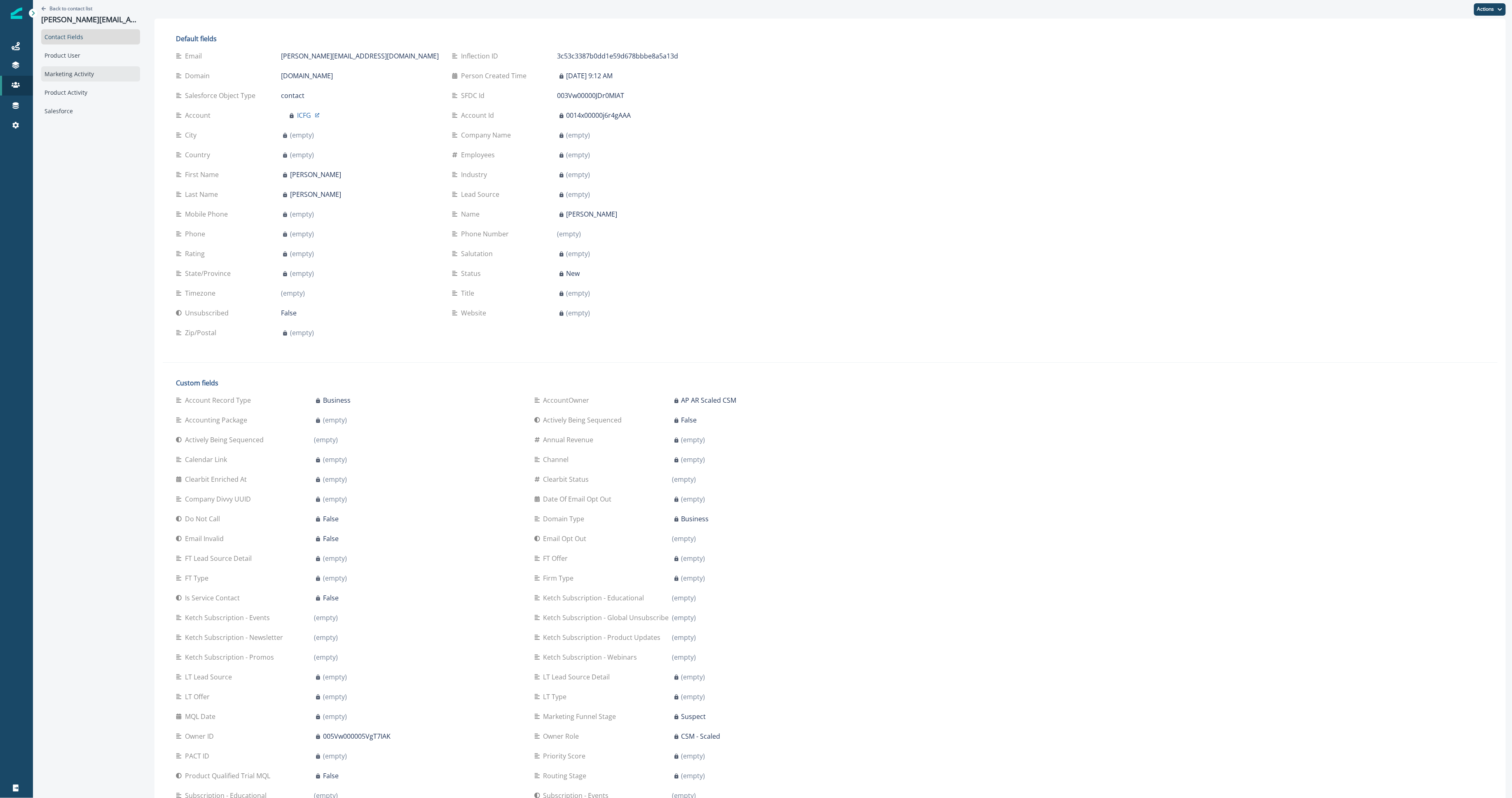
click at [110, 69] on div "Marketing Activity" at bounding box center [90, 74] width 99 height 15
